Goal: Task Accomplishment & Management: Manage account settings

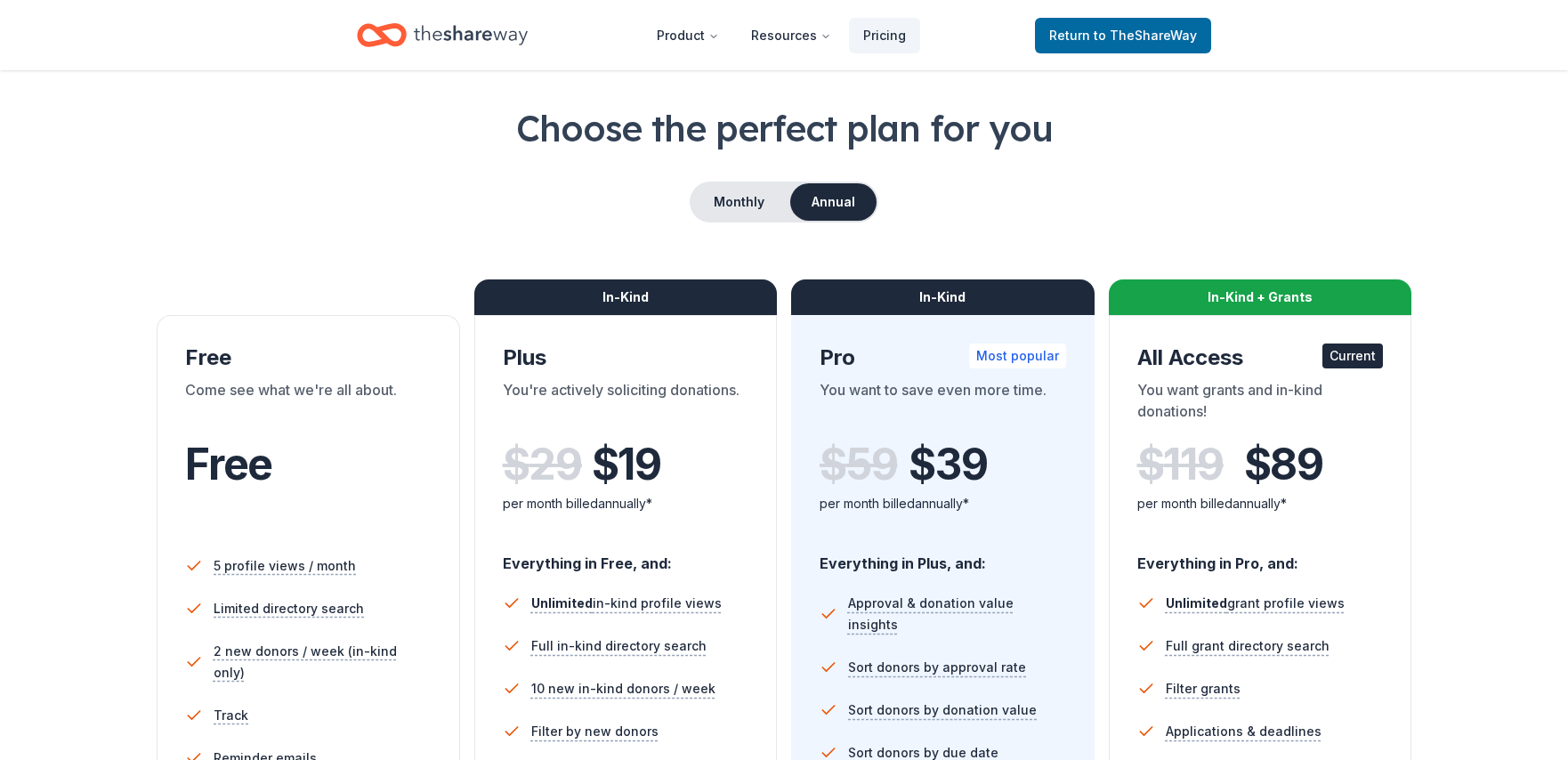
scroll to position [68, 0]
drag, startPoint x: 330, startPoint y: 389, endPoint x: 350, endPoint y: 381, distance: 21.5
click at [333, 387] on div "Come see what we're all about." at bounding box center [308, 403] width 246 height 50
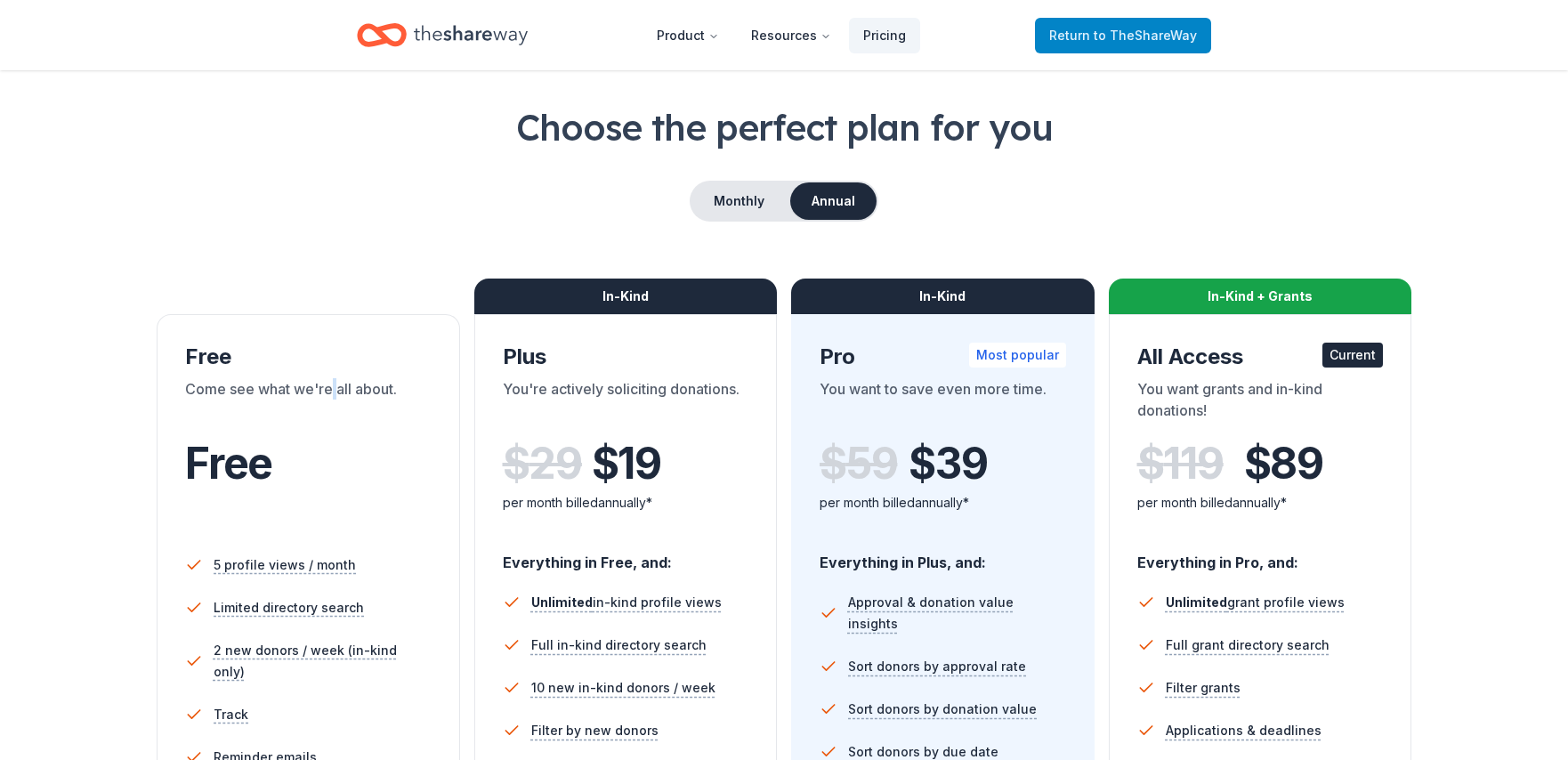
click at [1117, 28] on span "to TheShareWay" at bounding box center [1145, 34] width 103 height 15
click at [1122, 42] on span "to TheShareWay" at bounding box center [1145, 34] width 103 height 15
click at [1123, 38] on span "to TheShareWay" at bounding box center [1145, 34] width 103 height 15
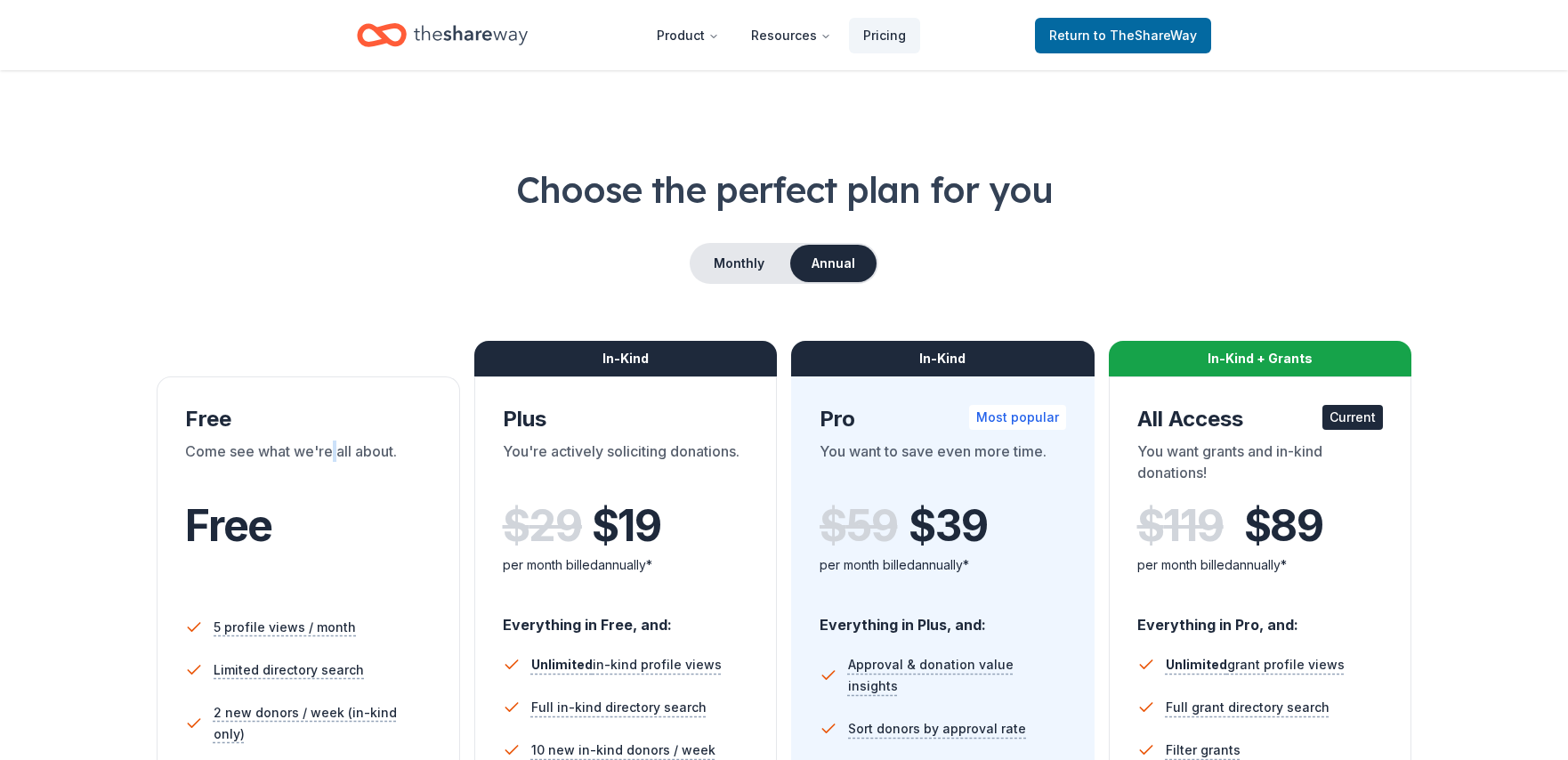
scroll to position [0, 0]
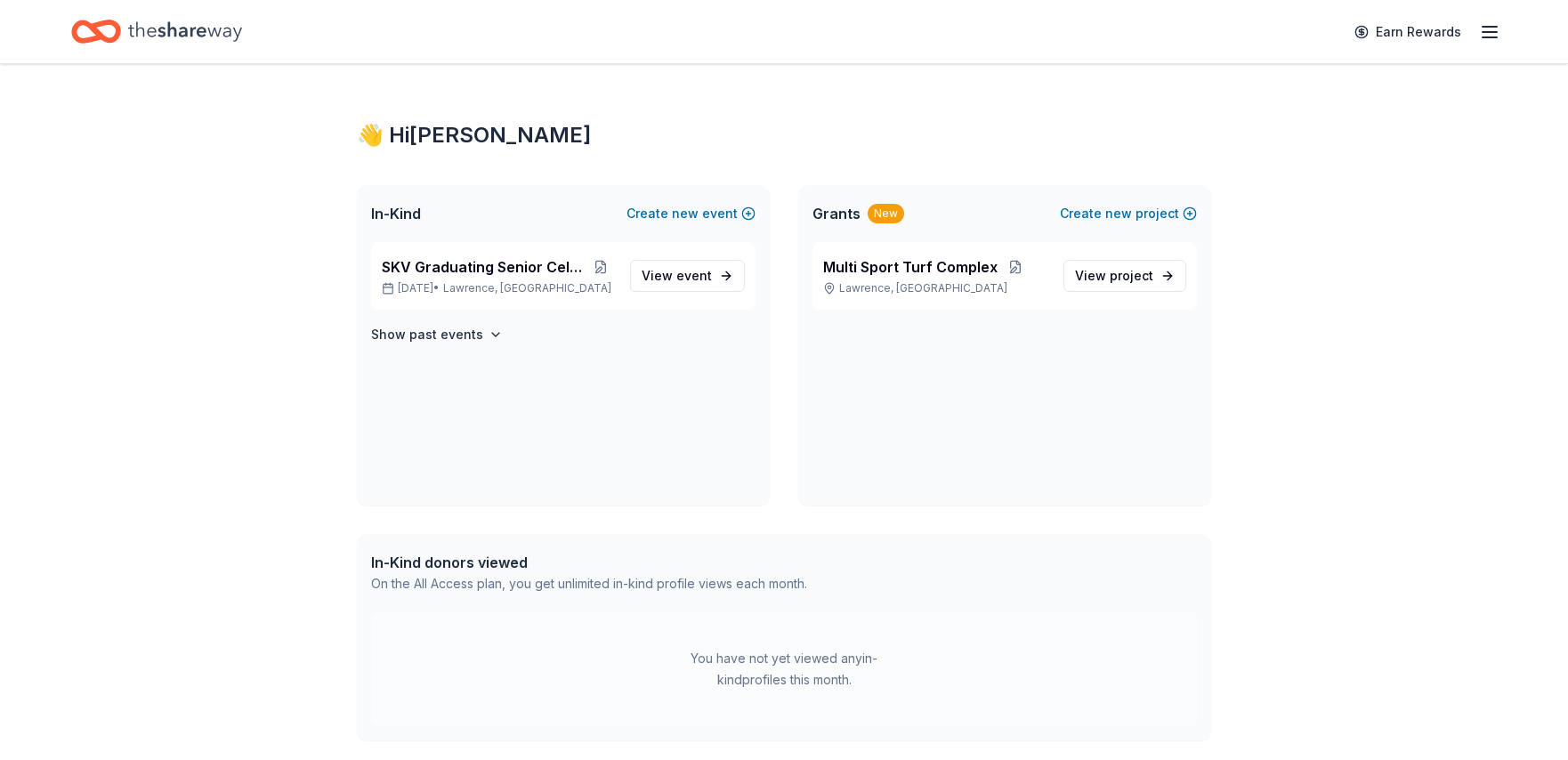
click at [1485, 34] on icon "button" at bounding box center [1490, 32] width 22 height 22
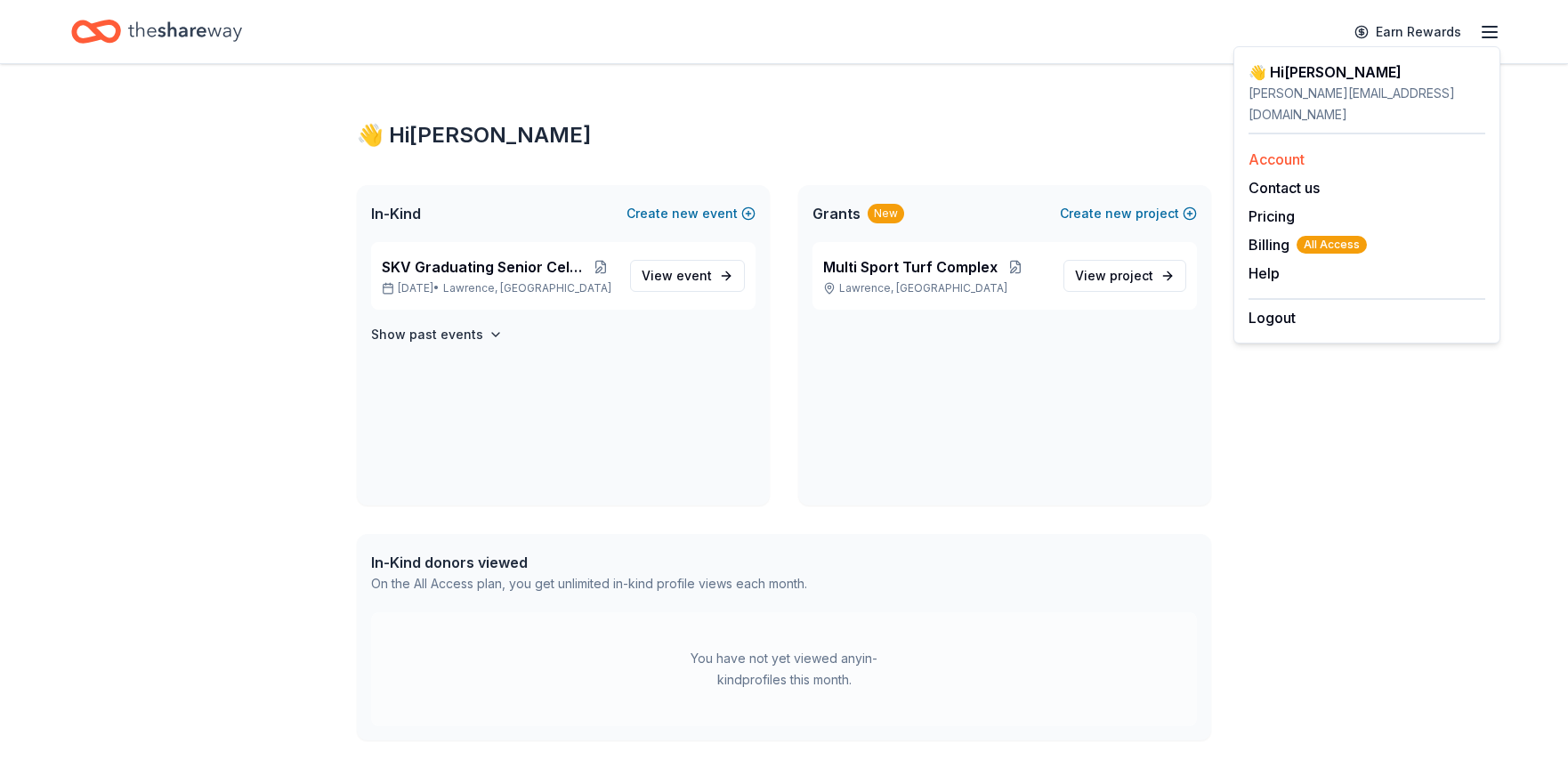
click at [1284, 150] on link "Account" at bounding box center [1276, 159] width 56 height 18
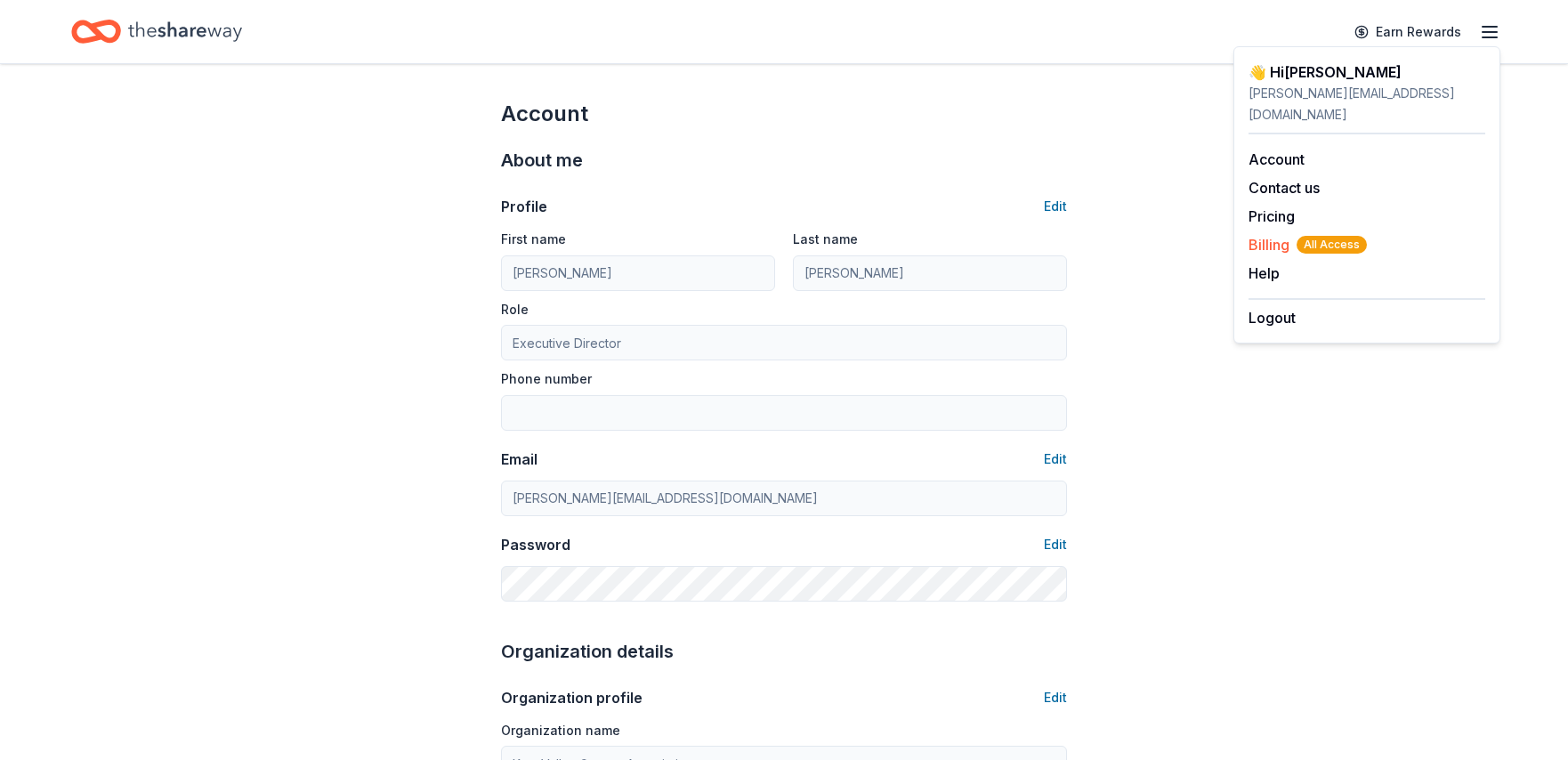
click at [1277, 234] on span "Billing All Access" at bounding box center [1307, 245] width 119 height 22
